Goal: Task Accomplishment & Management: Use online tool/utility

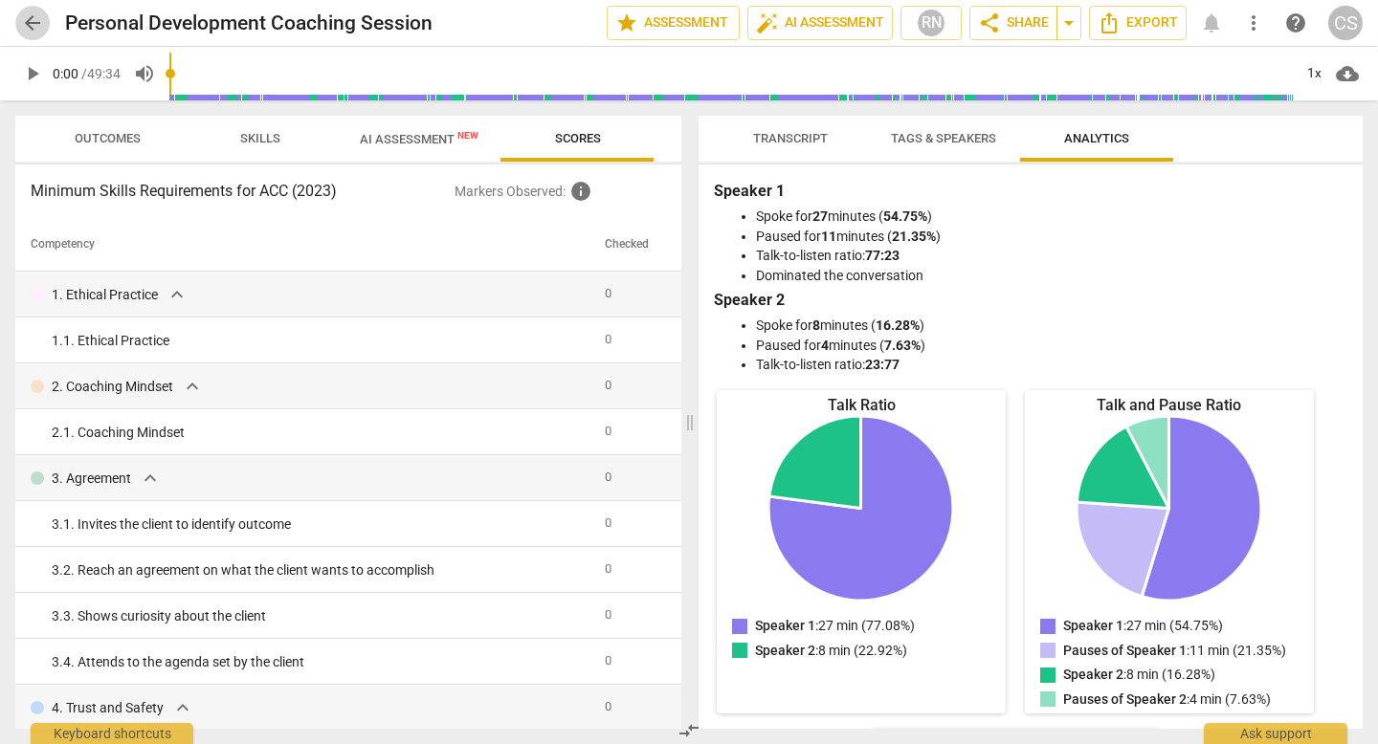
click at [39, 15] on span "arrow_back" at bounding box center [32, 22] width 23 height 23
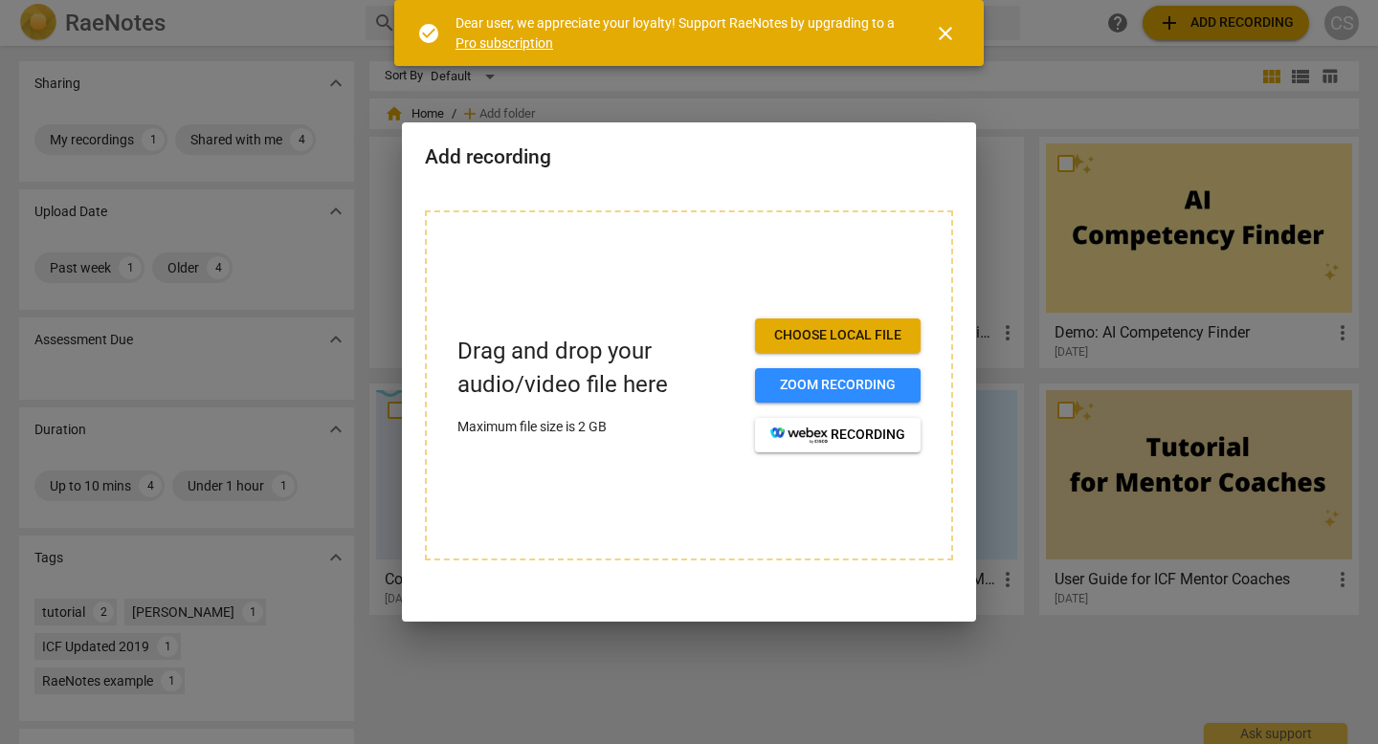
click at [845, 337] on span "Choose local file" at bounding box center [837, 335] width 135 height 19
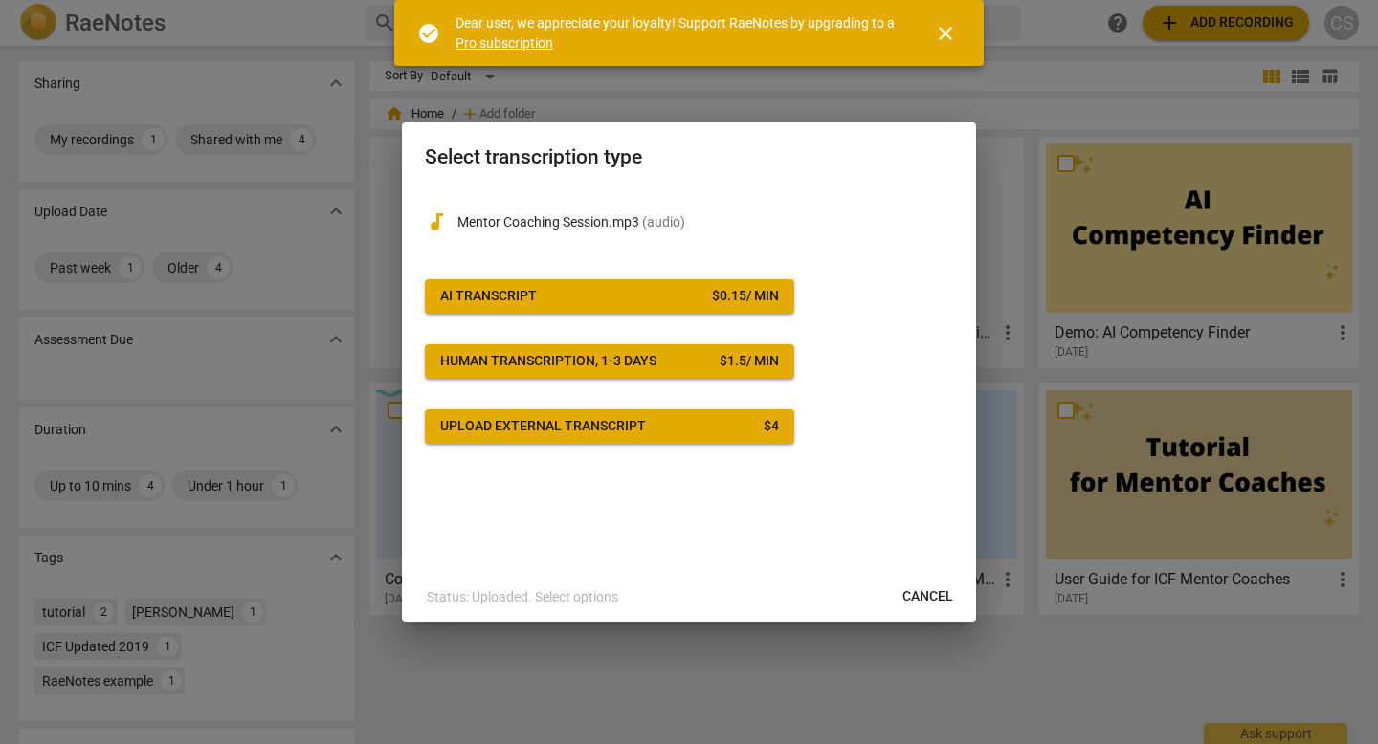
click at [718, 430] on span "Upload external transcript $ 4" at bounding box center [609, 426] width 339 height 19
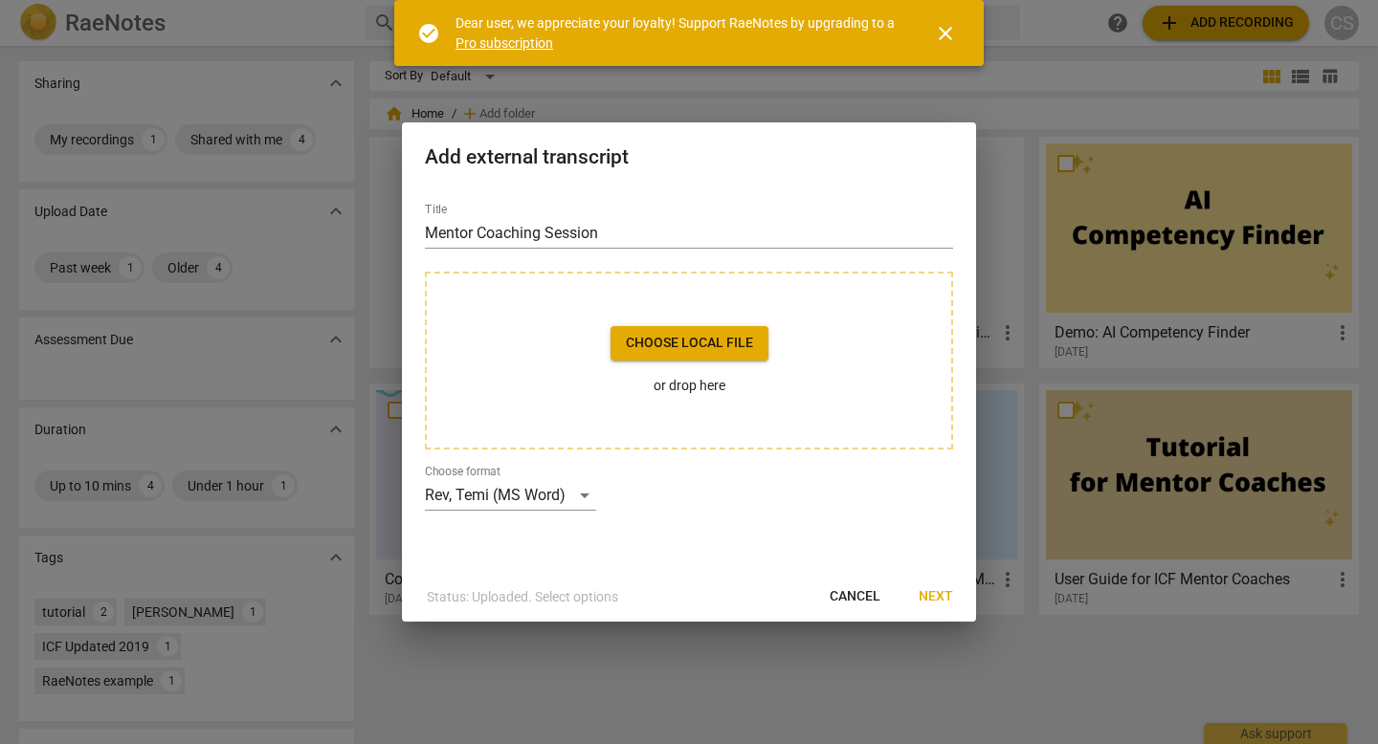
click at [717, 339] on span "Choose local file" at bounding box center [689, 343] width 127 height 19
click at [848, 596] on span "Cancel" at bounding box center [854, 596] width 51 height 19
click at [699, 347] on span "Choose local file" at bounding box center [689, 343] width 127 height 19
click at [586, 496] on div "Rev, Temi (MS Word)" at bounding box center [510, 495] width 171 height 31
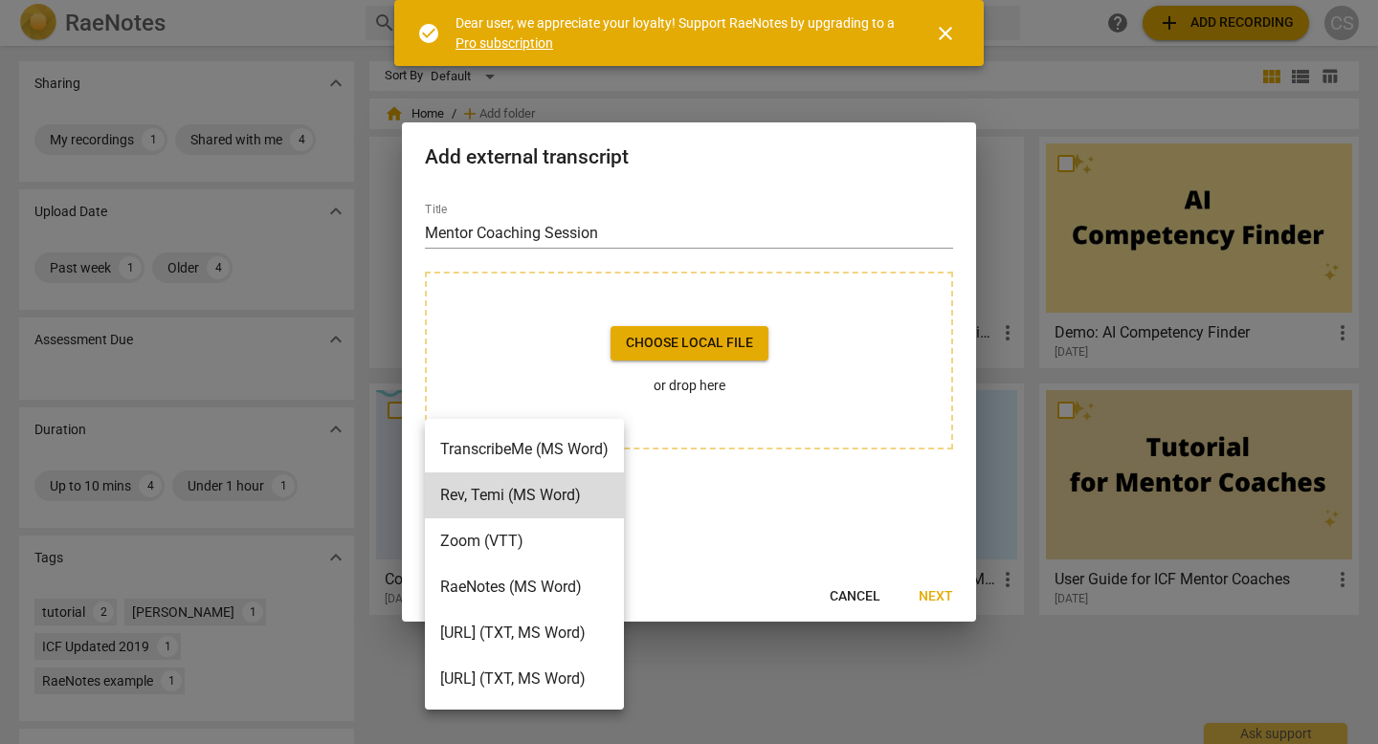
click at [581, 629] on li "Otter.ai (TXT, MS Word)" at bounding box center [524, 633] width 199 height 46
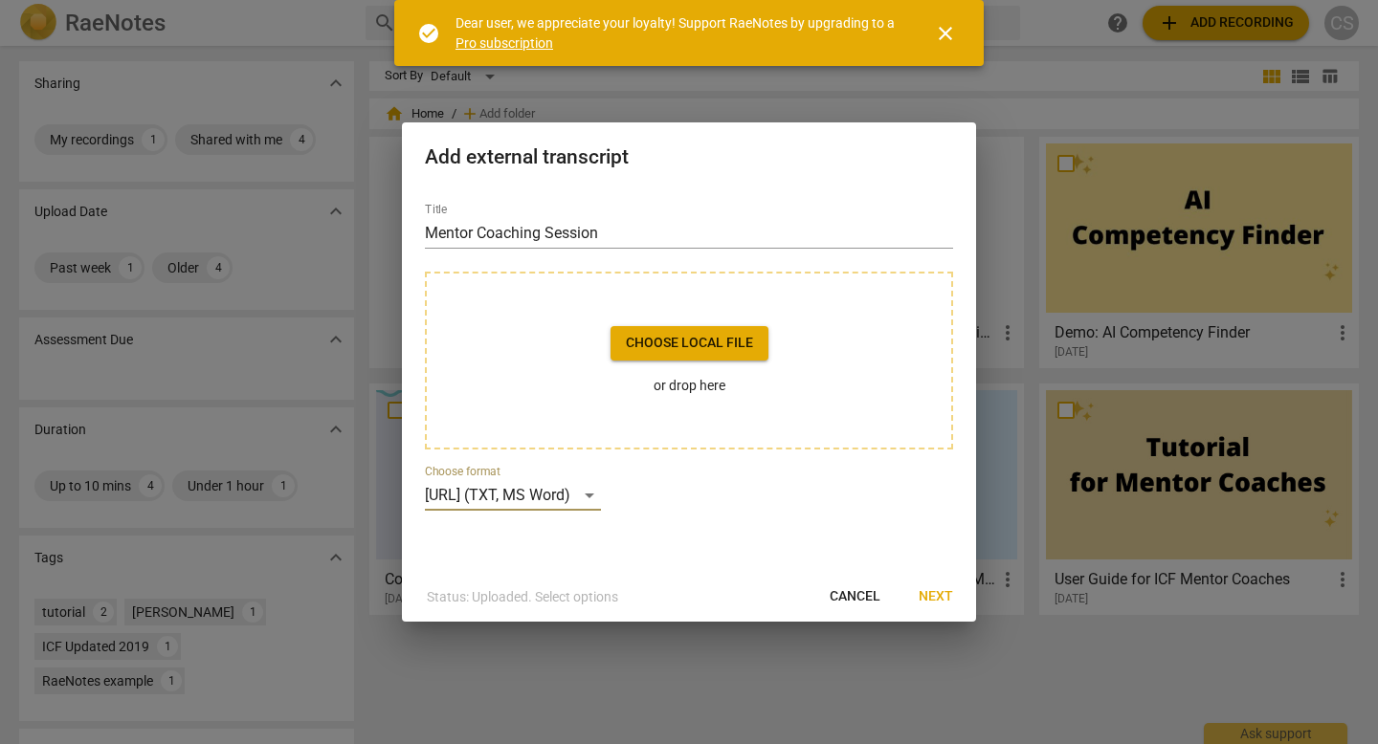
click at [671, 337] on span "Choose local file" at bounding box center [689, 343] width 127 height 19
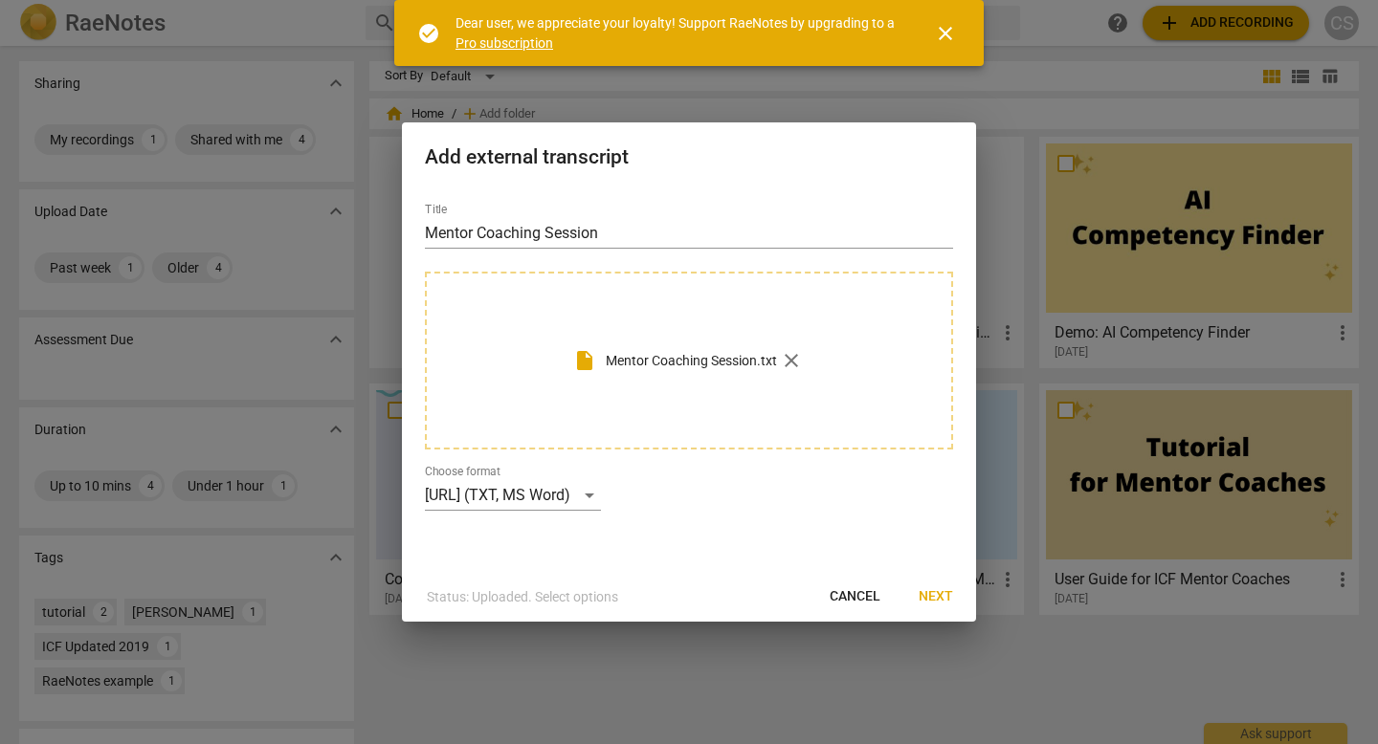
click at [932, 595] on span "Next" at bounding box center [935, 596] width 34 height 19
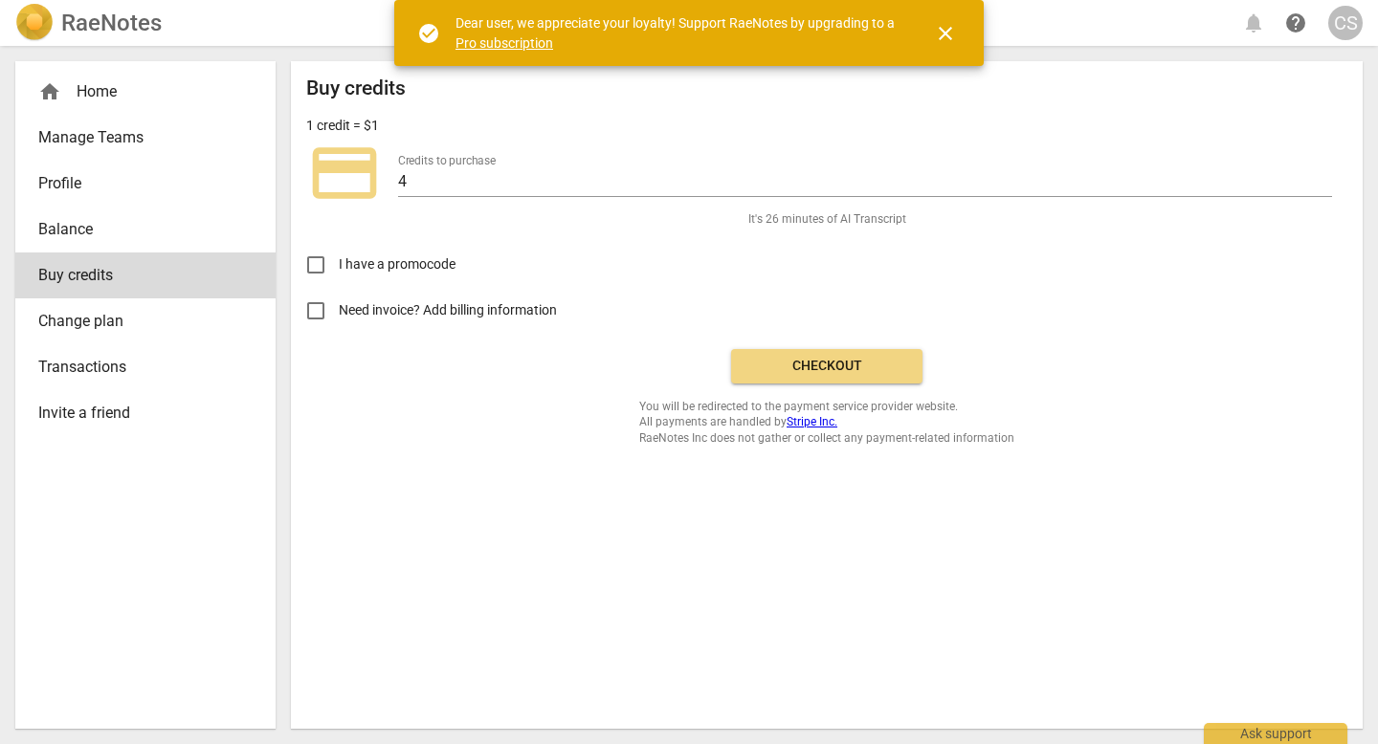
click at [828, 366] on span "Checkout" at bounding box center [826, 366] width 161 height 19
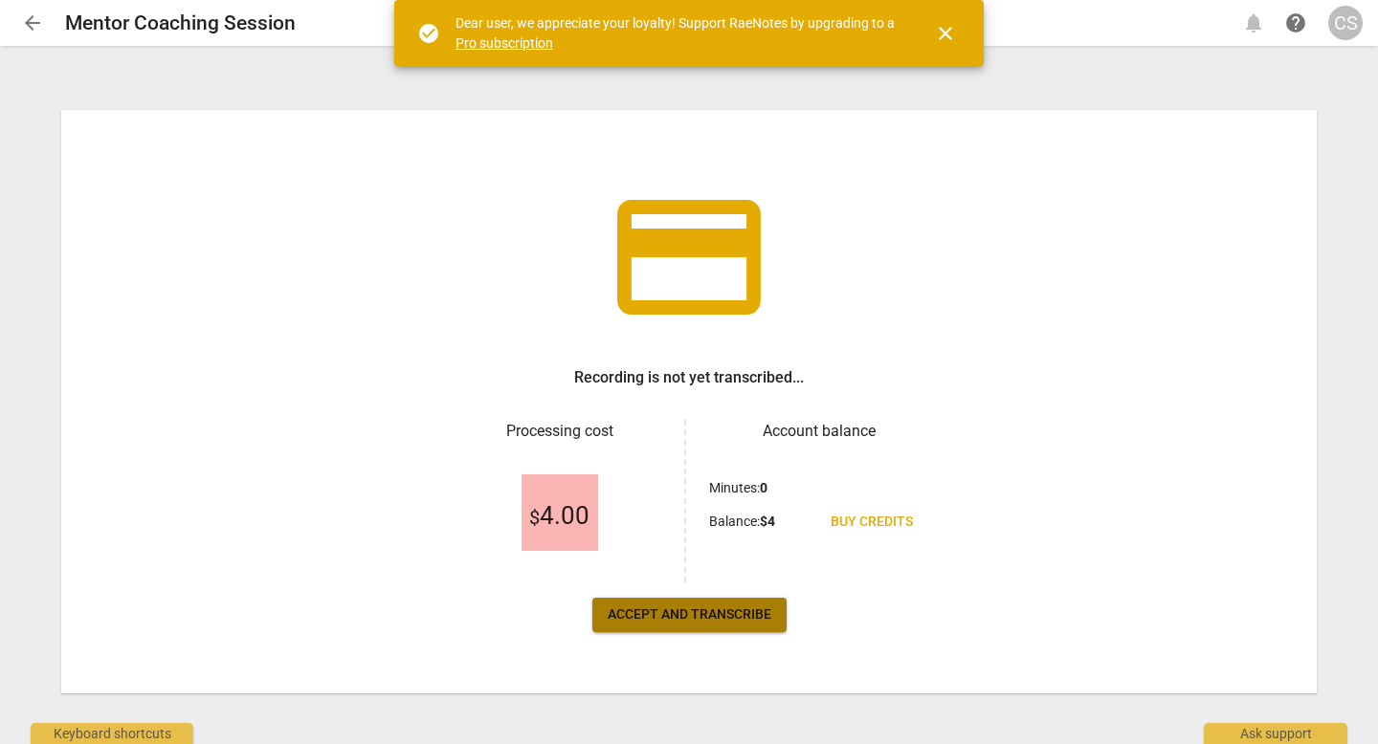
click at [750, 609] on span "Accept and transcribe" at bounding box center [689, 615] width 164 height 19
